Goal: Task Accomplishment & Management: Use online tool/utility

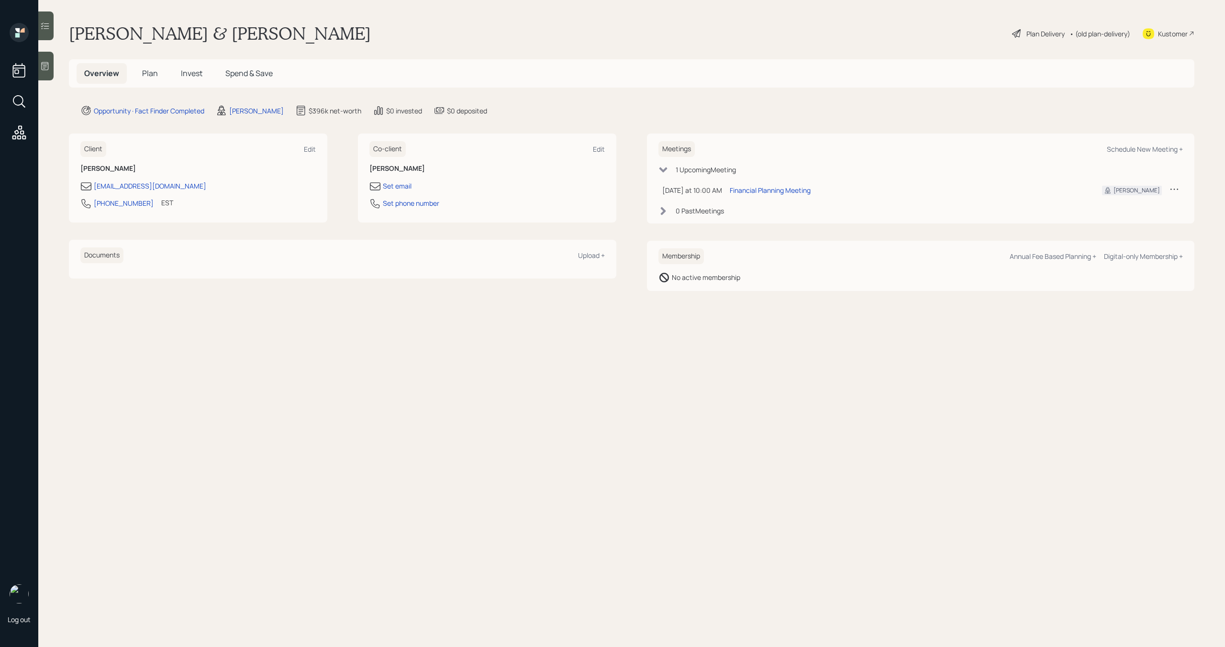
click at [150, 75] on span "Plan" at bounding box center [150, 73] width 16 height 11
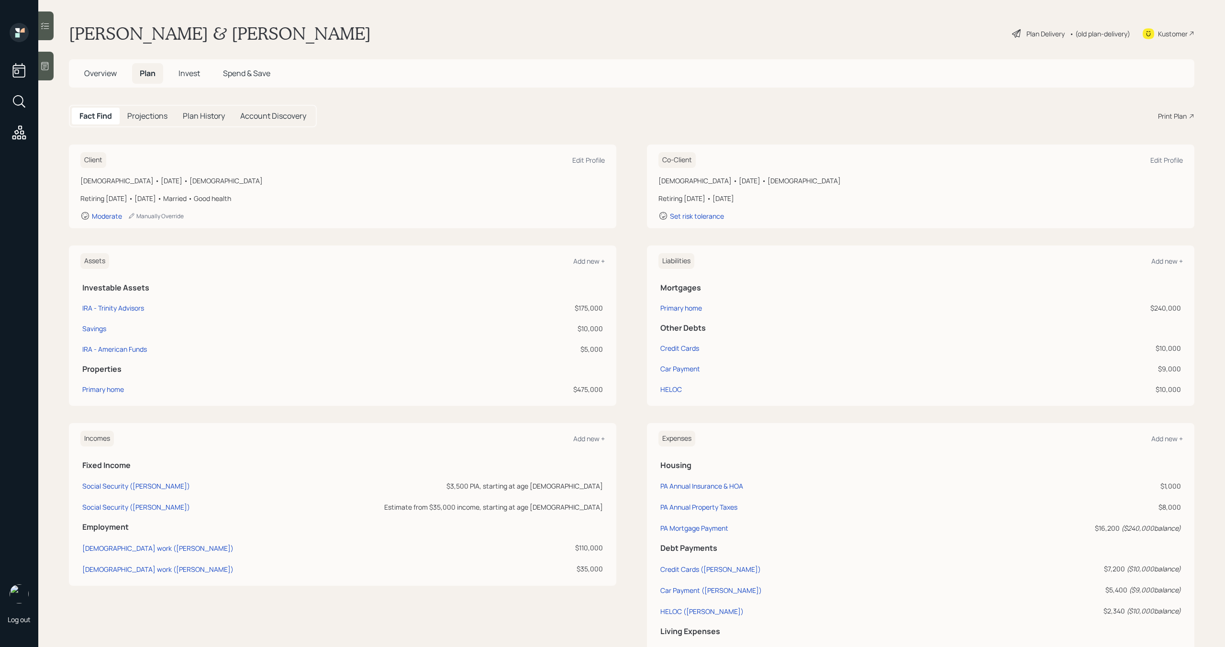
click at [1187, 114] on div "Print Plan" at bounding box center [1176, 116] width 36 height 10
